Goal: Go to known website: Access a specific website the user already knows

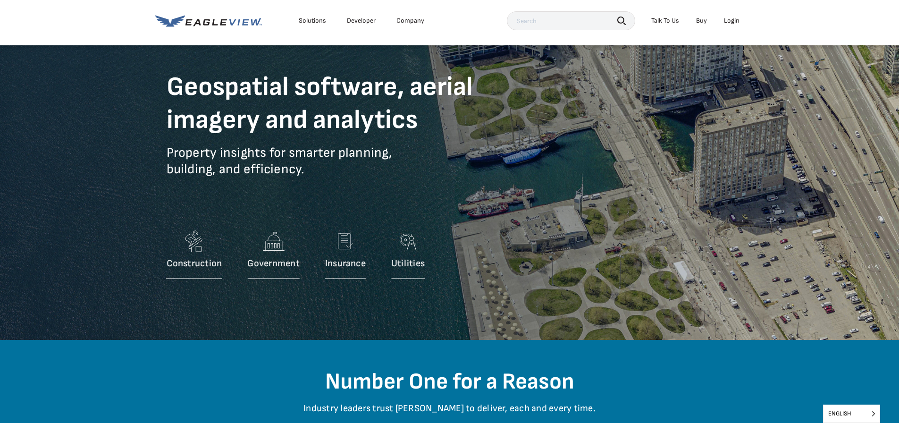
click at [736, 19] on div "Login" at bounding box center [732, 21] width 16 height 8
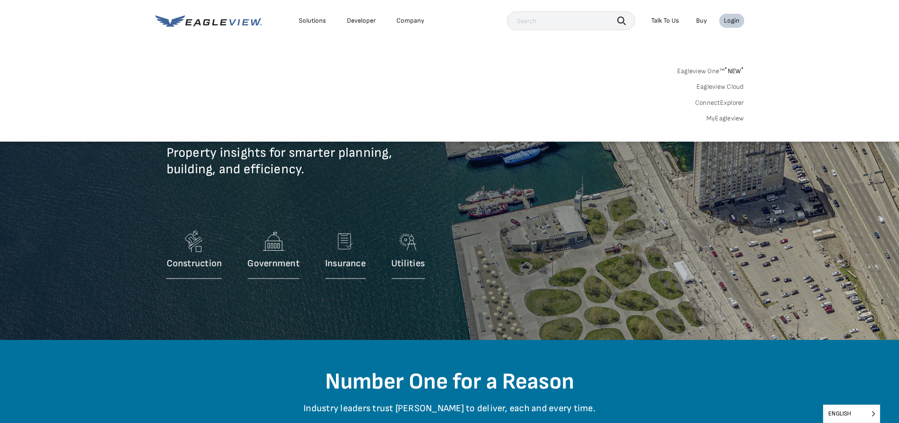
click at [714, 70] on link "Eagleview One™ * NEW *" at bounding box center [710, 69] width 67 height 11
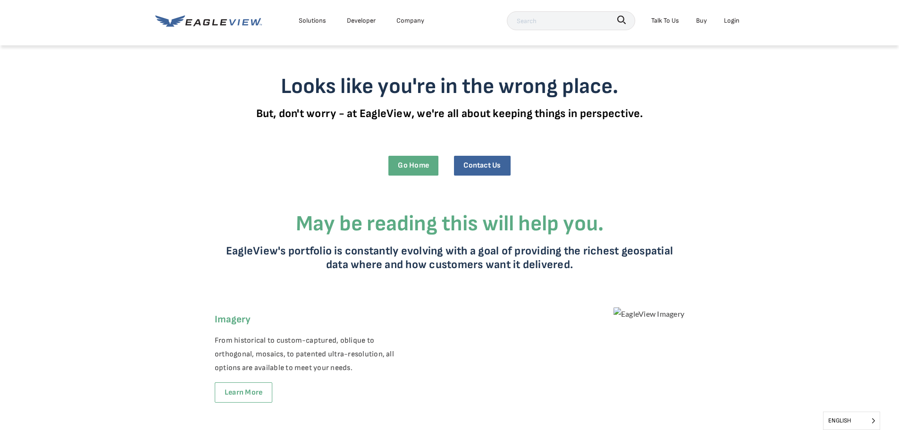
click at [728, 17] on div "Login" at bounding box center [732, 21] width 16 height 12
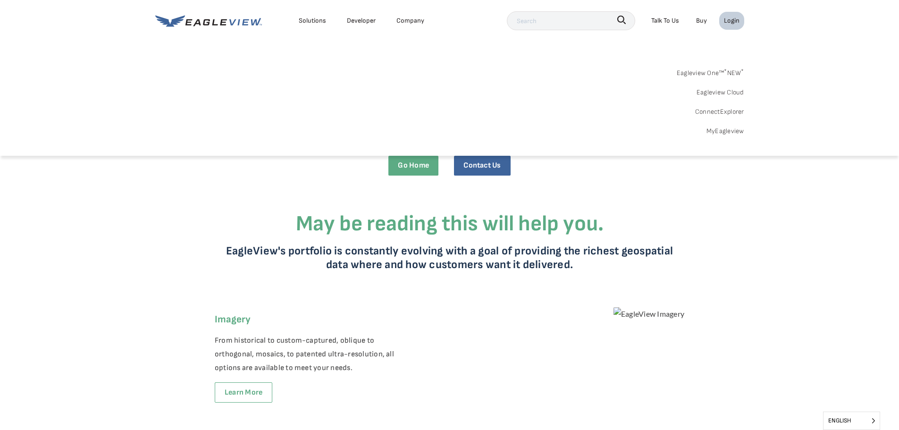
click at [725, 134] on link "MyEagleview" at bounding box center [726, 131] width 38 height 12
